Goal: Information Seeking & Learning: Learn about a topic

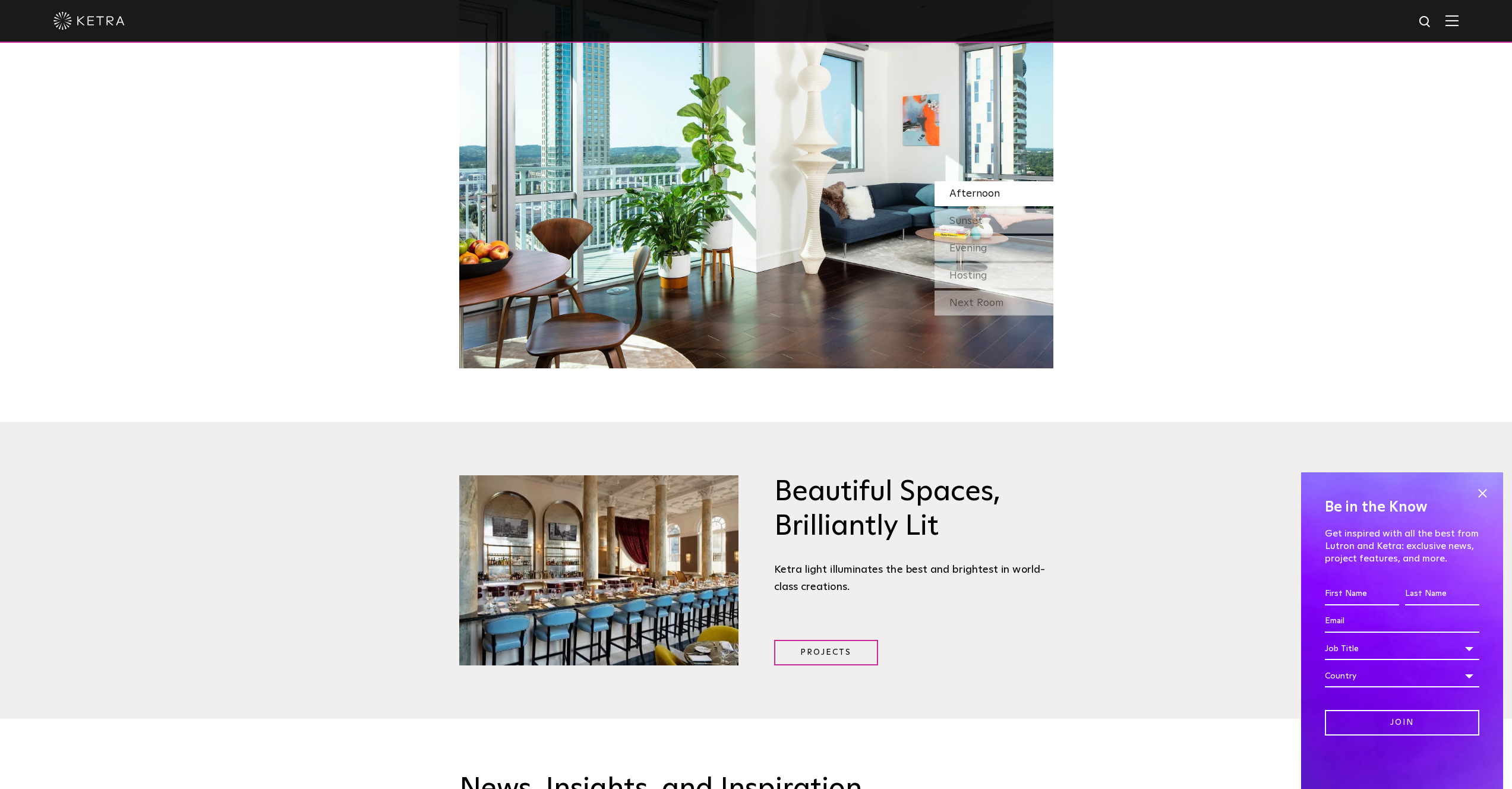
scroll to position [883, 0]
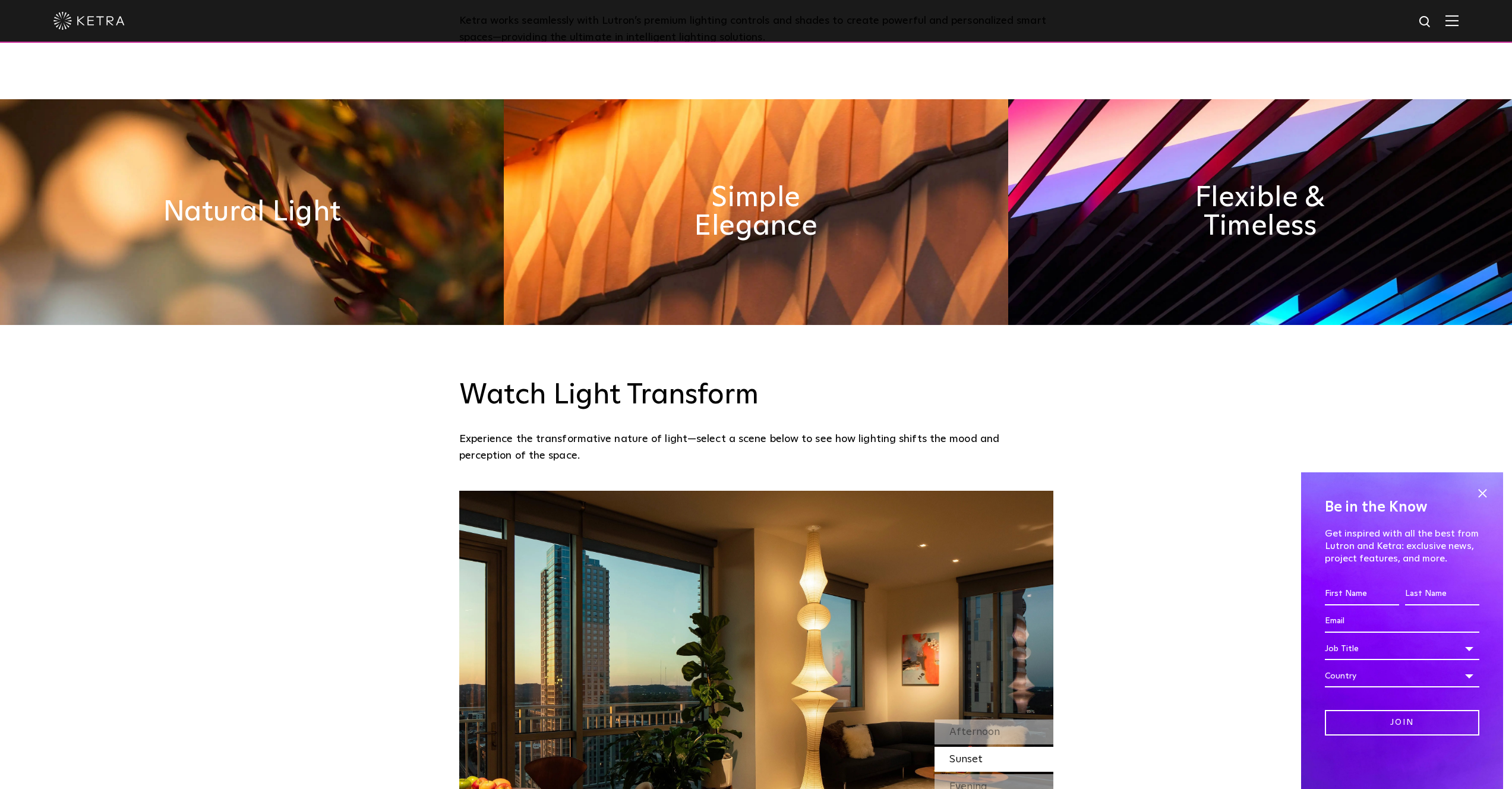
click at [1448, 23] on div at bounding box center [756, 20] width 1405 height 41
click at [1454, 21] on div at bounding box center [756, 20] width 1405 height 41
click at [93, 27] on img at bounding box center [89, 20] width 71 height 18
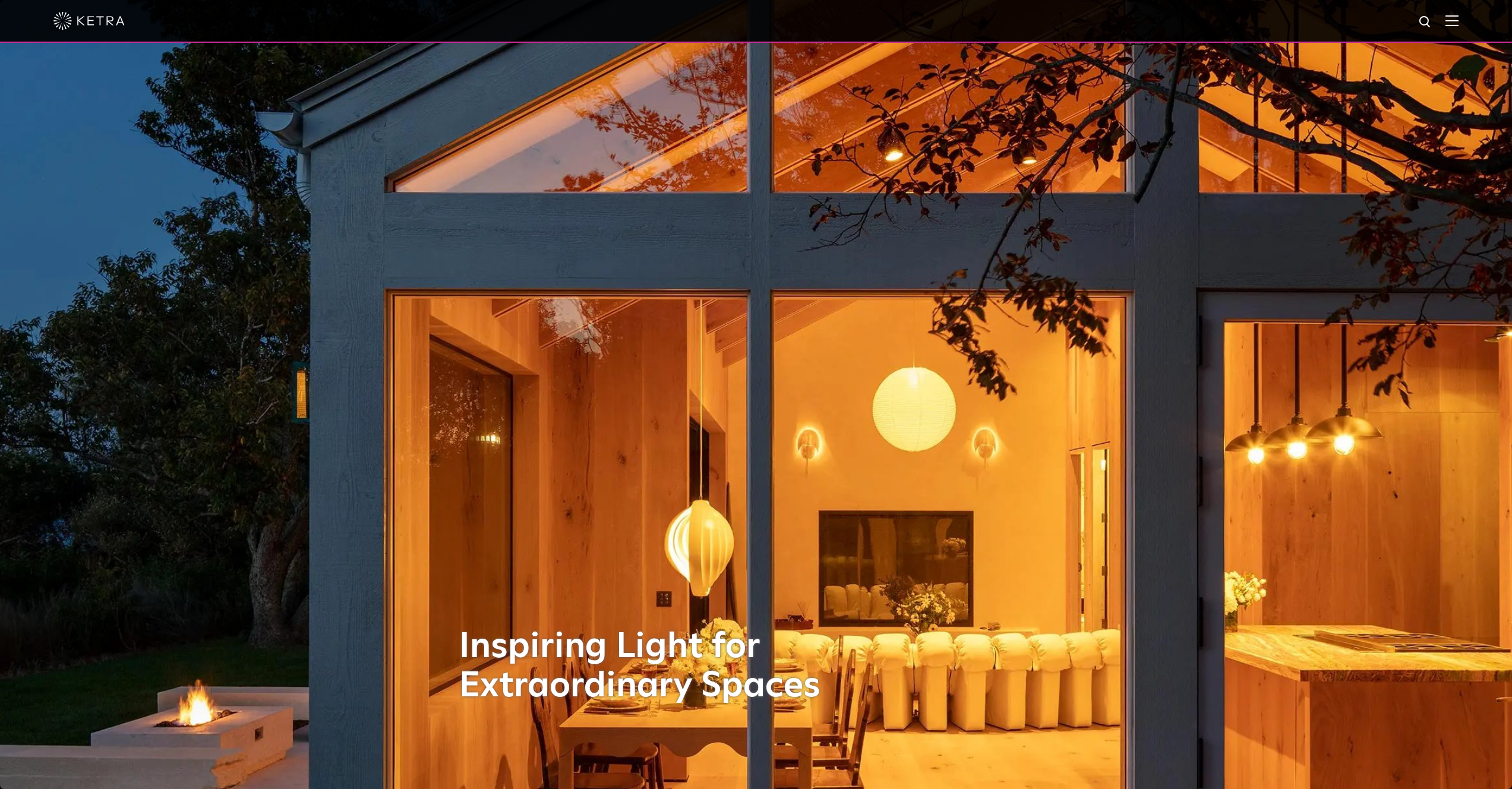
click at [1444, 31] on div at bounding box center [756, 20] width 1405 height 41
click at [1476, 17] on div at bounding box center [756, 21] width 1512 height 43
click at [1455, 28] on div at bounding box center [756, 20] width 1405 height 41
click at [1458, 23] on img at bounding box center [1452, 20] width 13 height 12
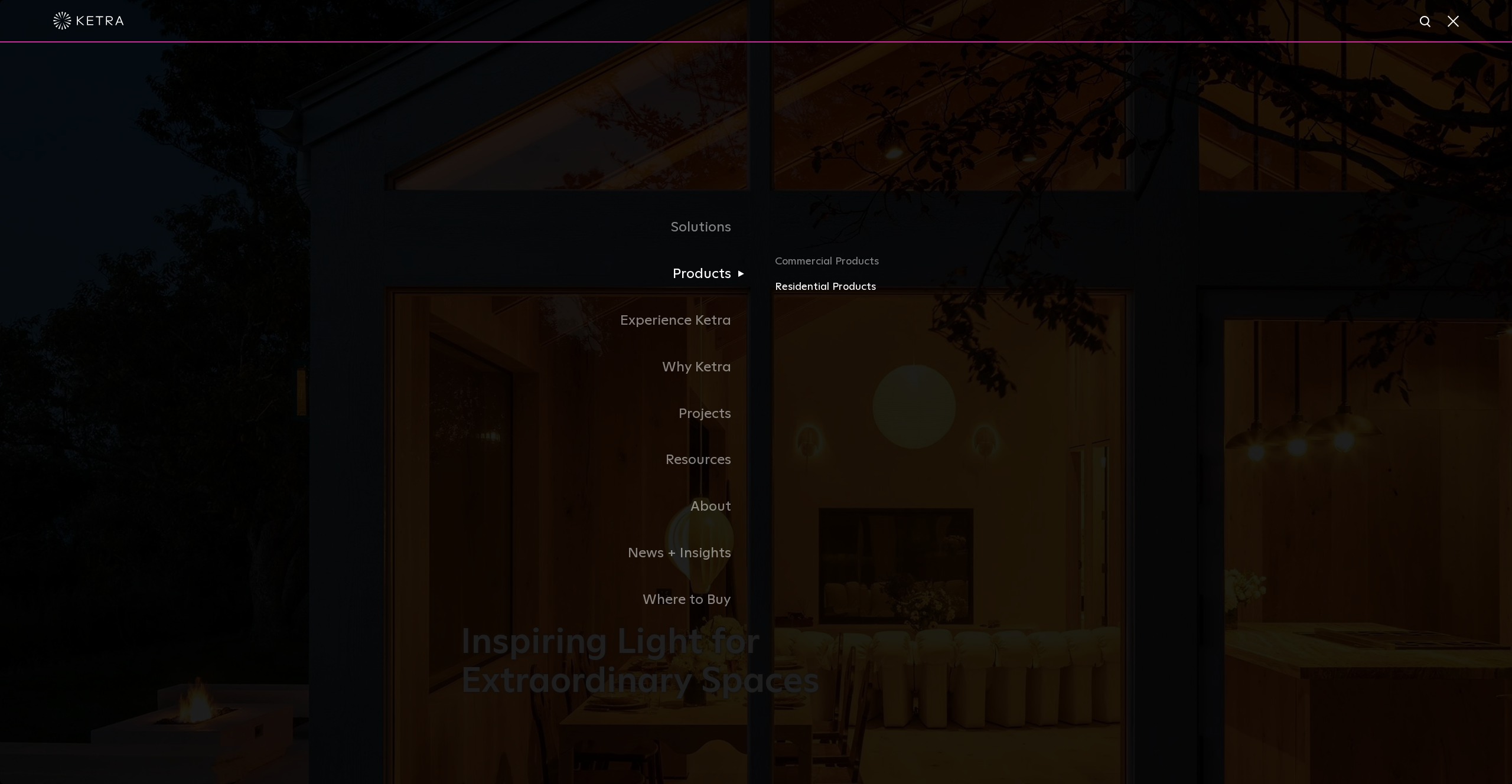
click at [843, 282] on link "Residential Products" at bounding box center [913, 287] width 277 height 17
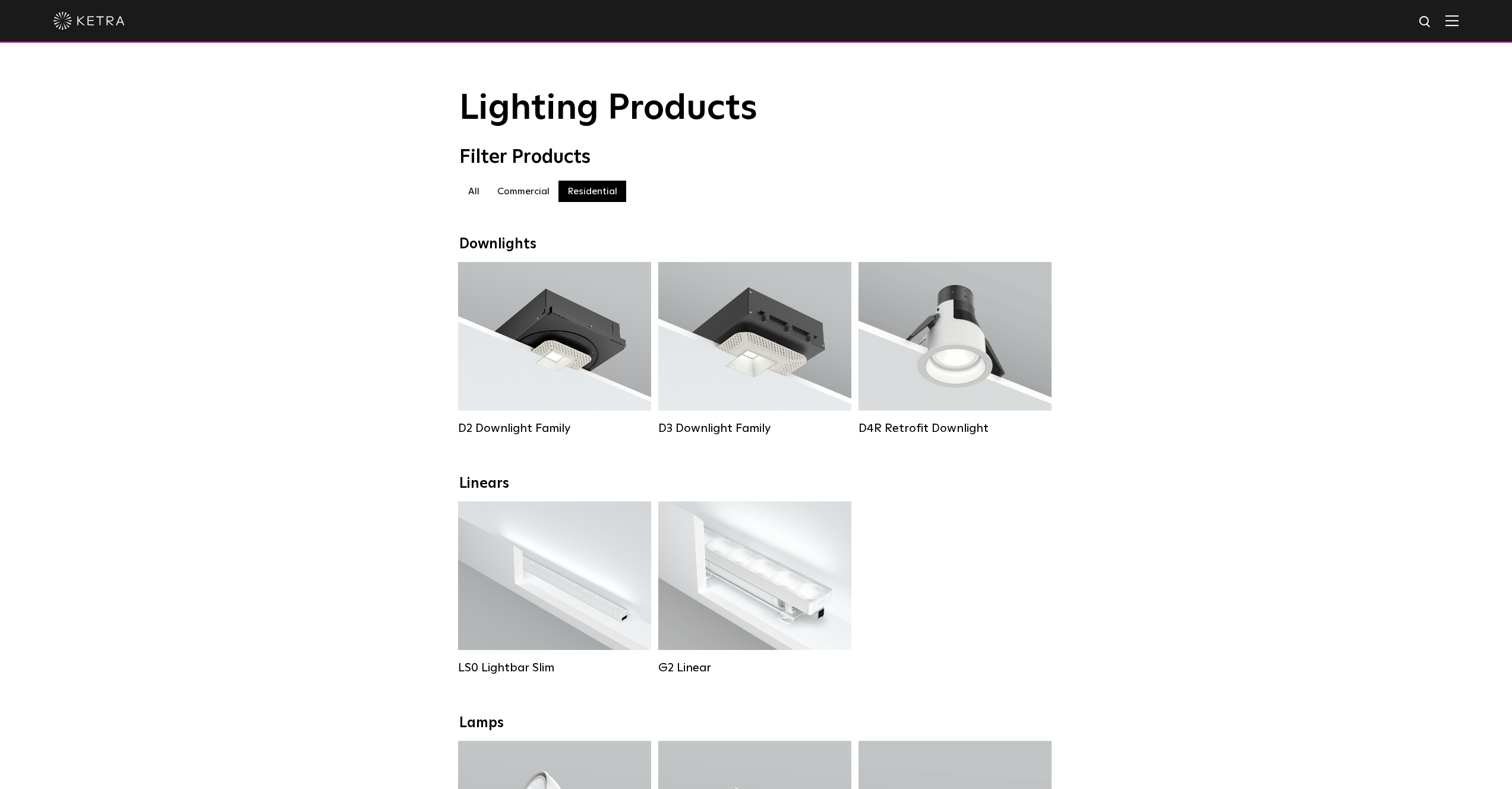
click at [1426, 126] on div "Lighting Products" at bounding box center [756, 109] width 1512 height 39
